Goal: Task Accomplishment & Management: Manage account settings

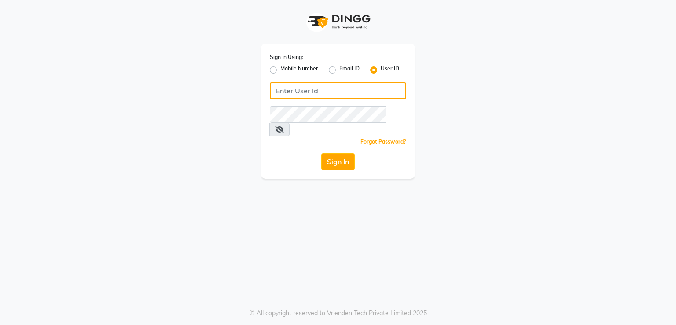
click at [347, 93] on input "Username" at bounding box center [338, 90] width 136 height 17
click at [347, 93] on input "p3salon" at bounding box center [338, 90] width 136 height 17
type input "p"
type input "pooja123"
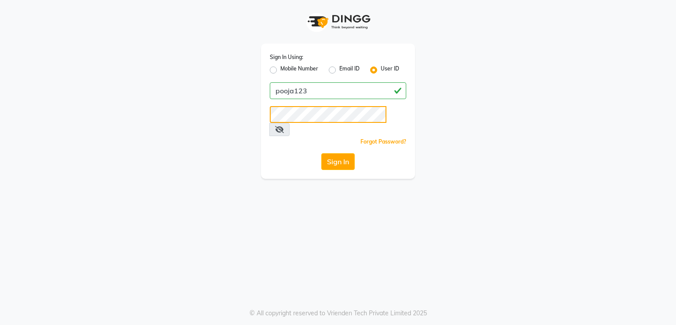
click at [321, 153] on button "Sign In" at bounding box center [337, 161] width 33 height 17
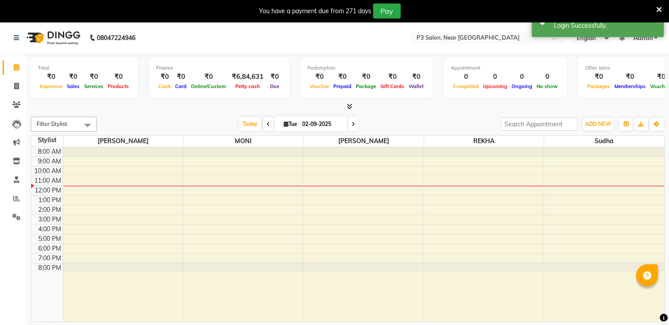
click at [659, 8] on icon at bounding box center [659, 10] width 6 height 8
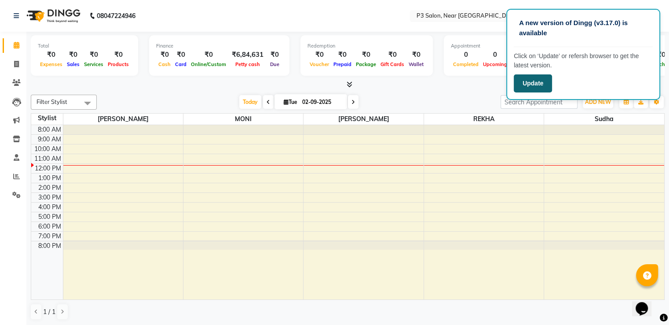
click at [529, 88] on button "Update" at bounding box center [533, 83] width 38 height 18
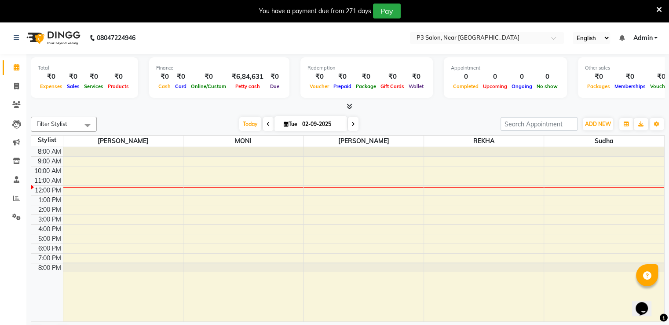
click at [660, 9] on icon at bounding box center [659, 10] width 6 height 8
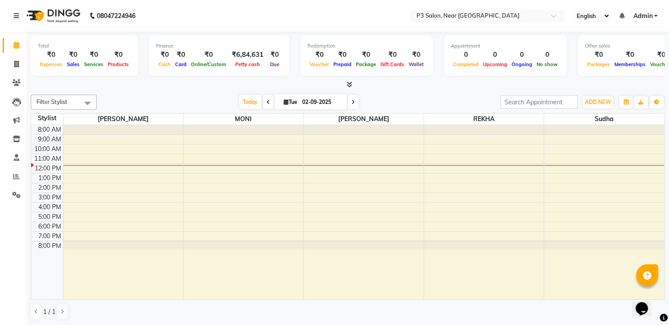
click at [362, 18] on nav "08047224946 Select Location × P3 Salon, Near Rave Moti Mall English ENGLISH Esp…" at bounding box center [334, 16] width 669 height 32
click at [214, 85] on div at bounding box center [348, 84] width 634 height 9
